Goal: Information Seeking & Learning: Learn about a topic

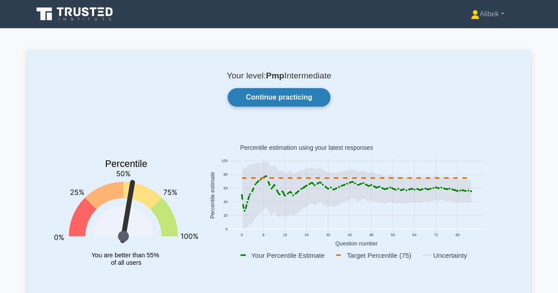
click at [293, 103] on link "Continue practicing" at bounding box center [279, 97] width 102 height 19
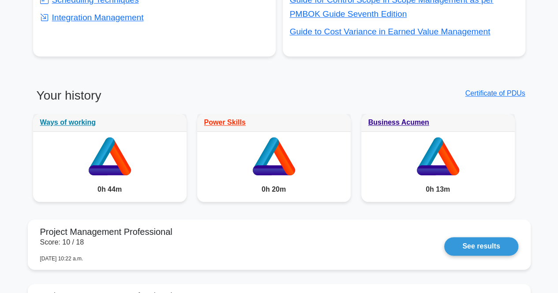
scroll to position [397, 0]
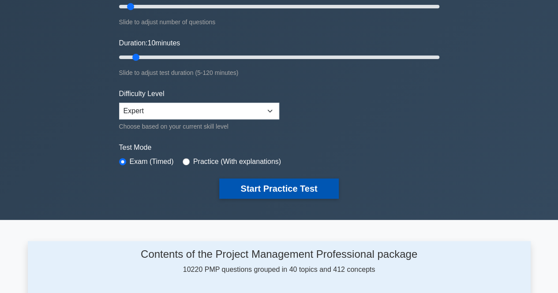
scroll to position [133, 0]
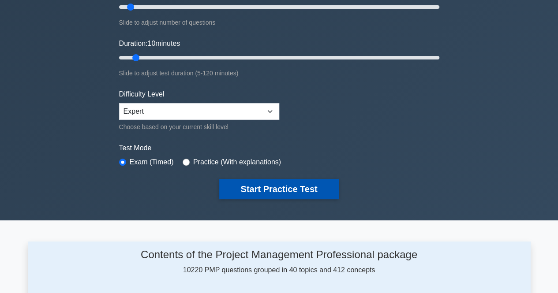
click at [237, 194] on button "Start Practice Test" at bounding box center [278, 189] width 119 height 20
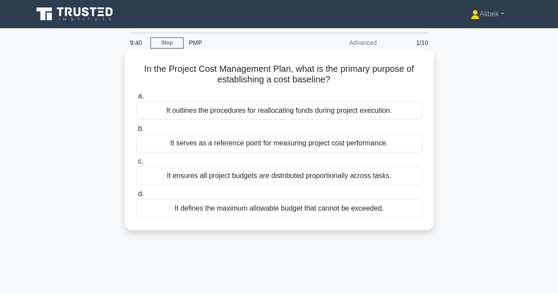
click at [350, 207] on div "It defines the maximum allowable budget that cannot be exceeded." at bounding box center [279, 208] width 286 height 19
click at [136, 197] on input "d. It defines the maximum allowable budget that cannot be exceeded." at bounding box center [136, 195] width 0 height 6
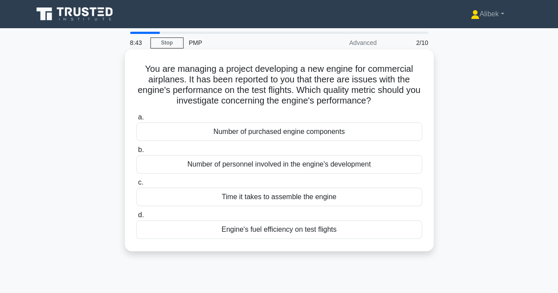
click at [324, 237] on div "Engine's fuel efficiency on test flights" at bounding box center [279, 230] width 286 height 19
click at [136, 218] on input "d. Engine's fuel efficiency on test flights" at bounding box center [136, 216] width 0 height 6
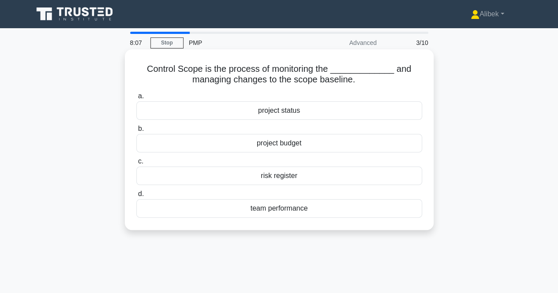
click at [409, 141] on div "project budget" at bounding box center [279, 143] width 286 height 19
click at [136, 132] on input "b. project budget" at bounding box center [136, 129] width 0 height 6
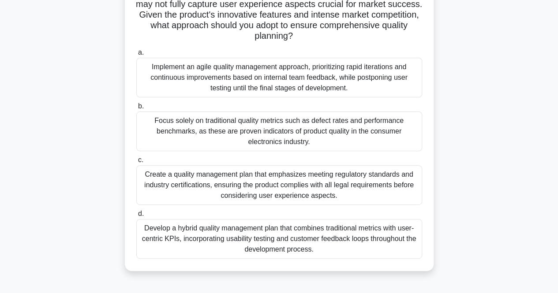
scroll to position [96, 0]
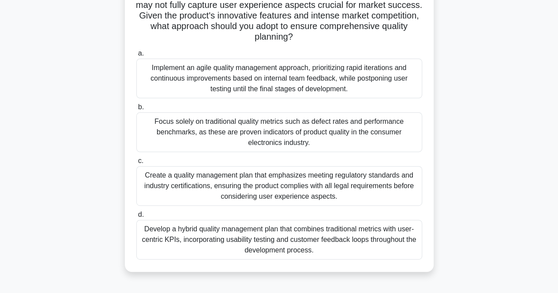
click at [342, 175] on div "Create a quality management plan that emphasizes meeting regulatory standards a…" at bounding box center [279, 186] width 286 height 40
click at [136, 164] on input "c. Create a quality management plan that emphasizes meeting regulatory standard…" at bounding box center [136, 161] width 0 height 6
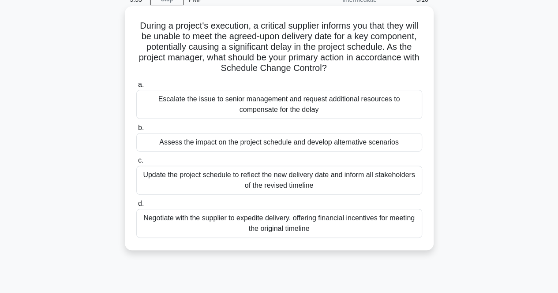
scroll to position [44, 0]
click at [361, 150] on div "Assess the impact on the project schedule and develop alternative scenarios" at bounding box center [279, 142] width 286 height 19
click at [136, 131] on input "b. Assess the impact on the project schedule and develop alternative scenarios" at bounding box center [136, 128] width 0 height 6
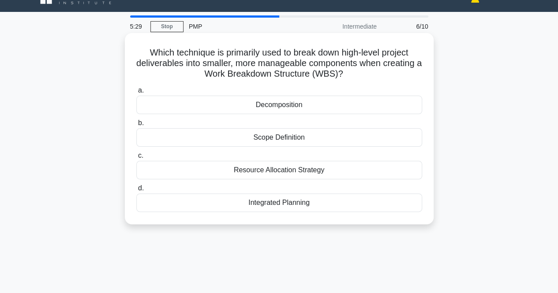
scroll to position [0, 0]
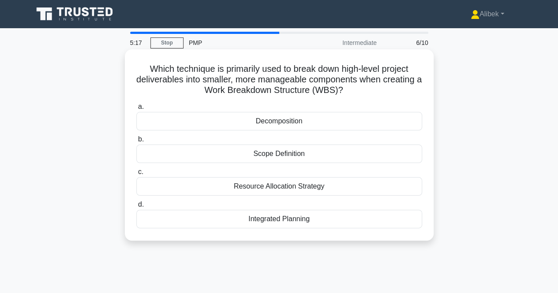
click at [330, 123] on div "Decomposition" at bounding box center [279, 121] width 286 height 19
click at [136, 110] on input "a. Decomposition" at bounding box center [136, 107] width 0 height 6
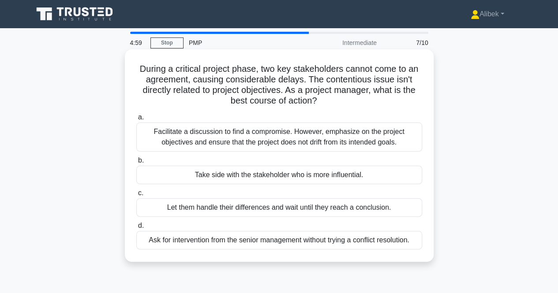
click at [330, 129] on div "Facilitate a discussion to find a compromise. However, emphasize on the project…" at bounding box center [279, 137] width 286 height 29
click at [136, 120] on input "a. Facilitate a discussion to find a compromise. However, emphasize on the proj…" at bounding box center [136, 118] width 0 height 6
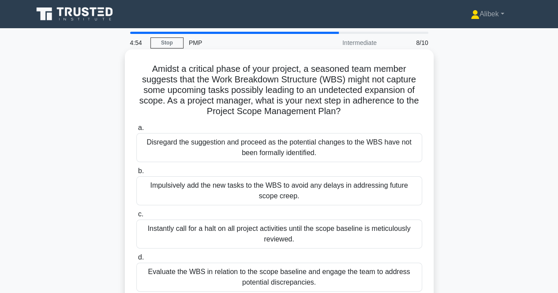
click at [338, 105] on h5 "Amidst a critical phase of your project, a seasoned team member suggests that t…" at bounding box center [279, 91] width 288 height 54
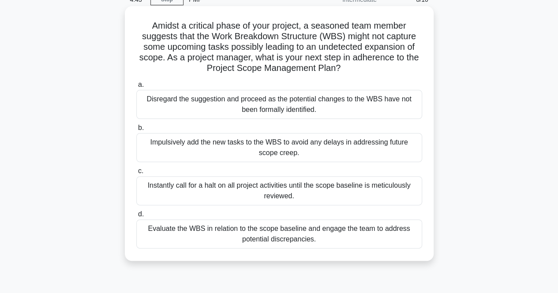
scroll to position [43, 0]
click at [341, 230] on div "Evaluate the WBS in relation to the scope baseline and engage the team to addre…" at bounding box center [279, 234] width 286 height 29
click at [136, 218] on input "d. Evaluate the WBS in relation to the scope baseline and engage the team to ad…" at bounding box center [136, 215] width 0 height 6
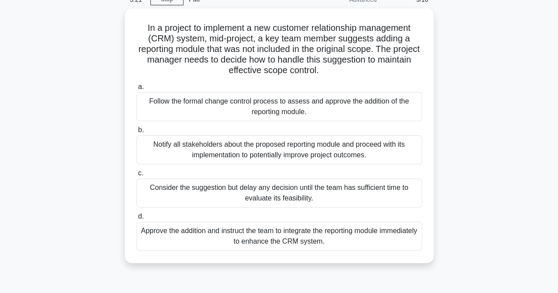
scroll to position [44, 0]
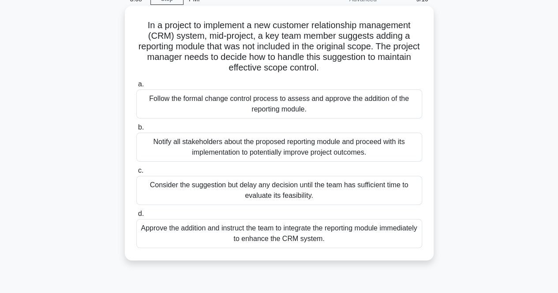
click at [311, 119] on div "a. Follow the formal change control process to assess and approve the addition …" at bounding box center [279, 163] width 297 height 173
click at [319, 112] on div "Follow the formal change control process to assess and approve the addition of …" at bounding box center [279, 104] width 286 height 29
click at [136, 87] on input "a. Follow the formal change control process to assess and approve the addition …" at bounding box center [136, 85] width 0 height 6
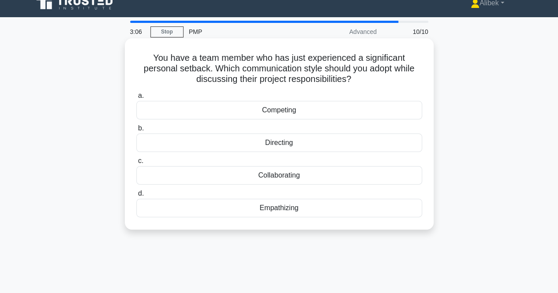
scroll to position [0, 0]
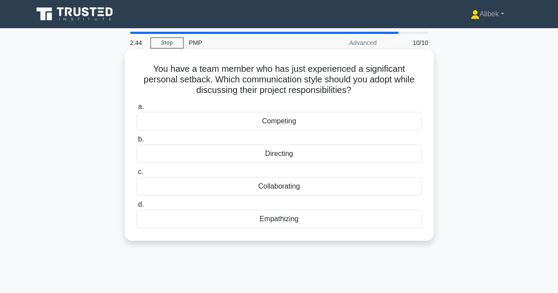
click at [303, 179] on div "Collaborating" at bounding box center [279, 186] width 286 height 19
click at [136, 175] on input "c. Collaborating" at bounding box center [136, 172] width 0 height 6
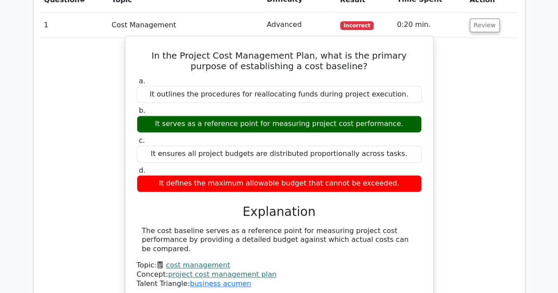
scroll to position [530, 0]
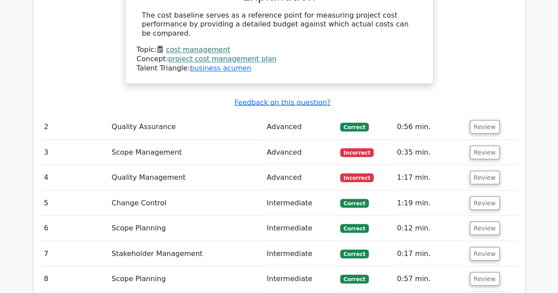
click at [495, 114] on td "Review" at bounding box center [492, 126] width 52 height 25
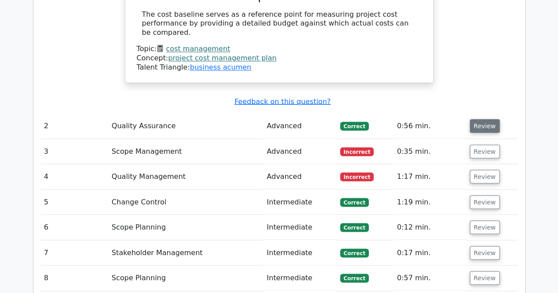
click at [492, 119] on button "Review" at bounding box center [485, 126] width 30 height 14
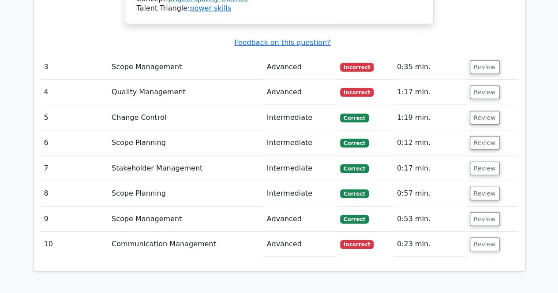
scroll to position [1234, 0]
click at [490, 60] on button "Review" at bounding box center [485, 67] width 30 height 14
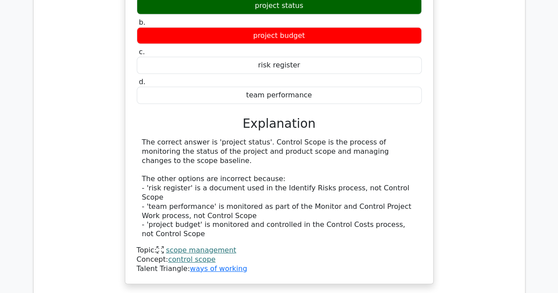
scroll to position [1366, 0]
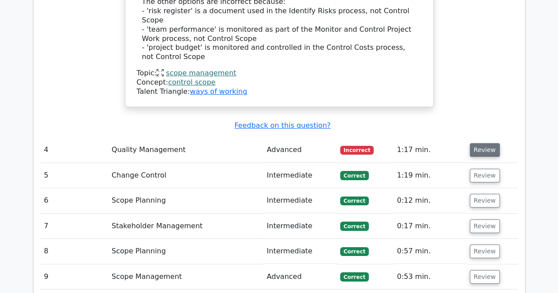
click at [479, 143] on button "Review" at bounding box center [485, 150] width 30 height 14
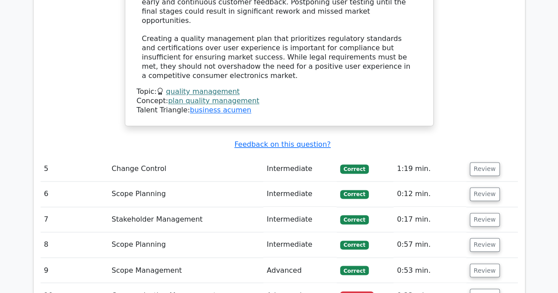
scroll to position [2248, 0]
click at [490, 289] on button "Review" at bounding box center [485, 296] width 30 height 14
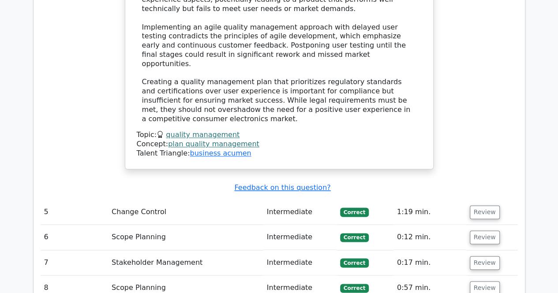
scroll to position [2205, 0]
click at [486, 206] on button "Review" at bounding box center [485, 213] width 30 height 14
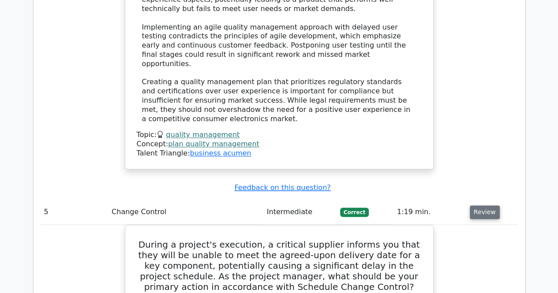
click at [486, 206] on button "Review" at bounding box center [485, 213] width 30 height 14
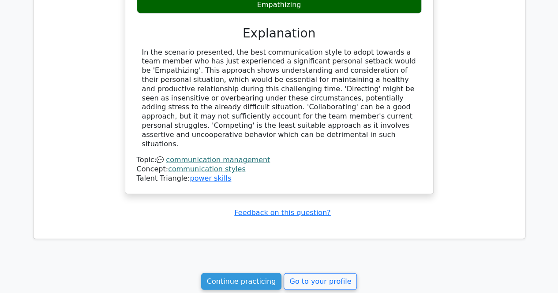
scroll to position [2711, 0]
